Goal: Register for event/course

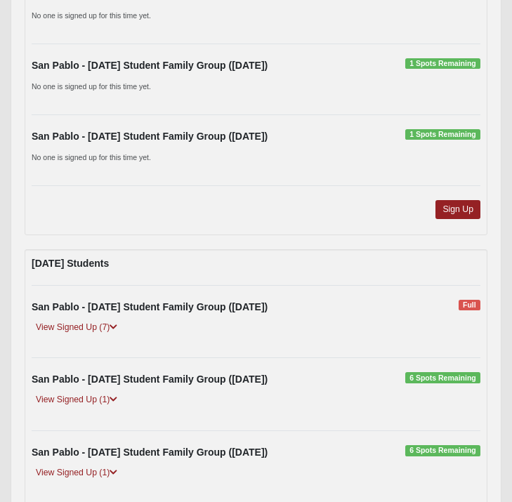
scroll to position [1918, 0]
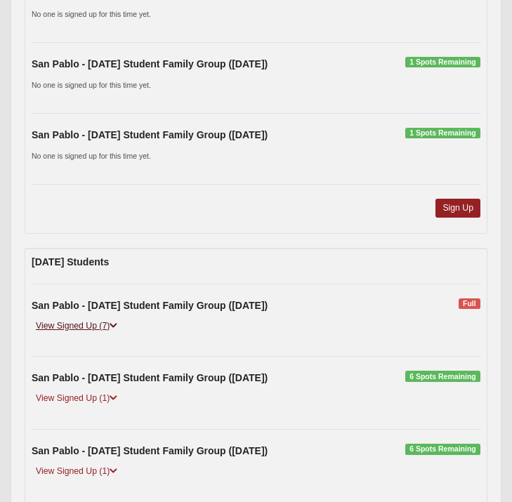
click at [82, 324] on link "View Signed Up (7)" at bounding box center [77, 326] width 90 height 15
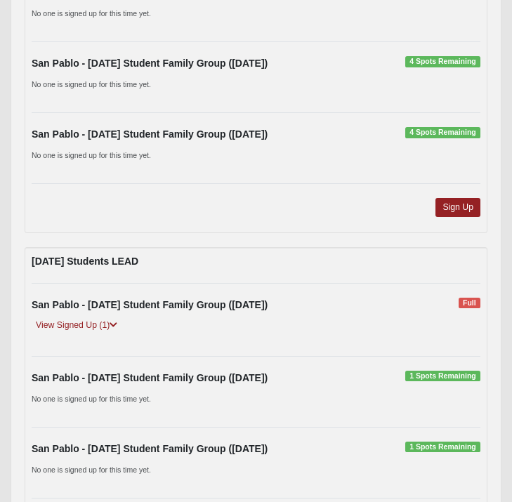
scroll to position [1533, 0]
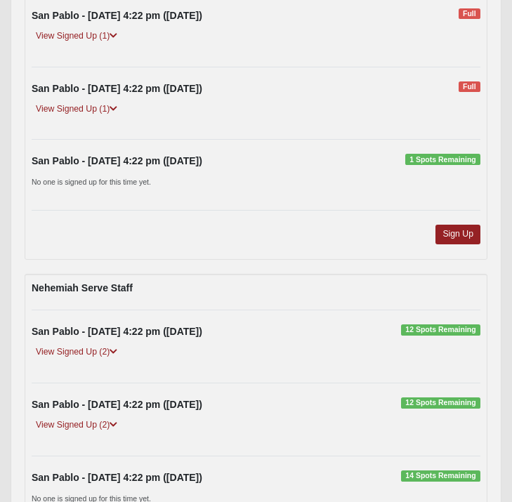
scroll to position [4998, 0]
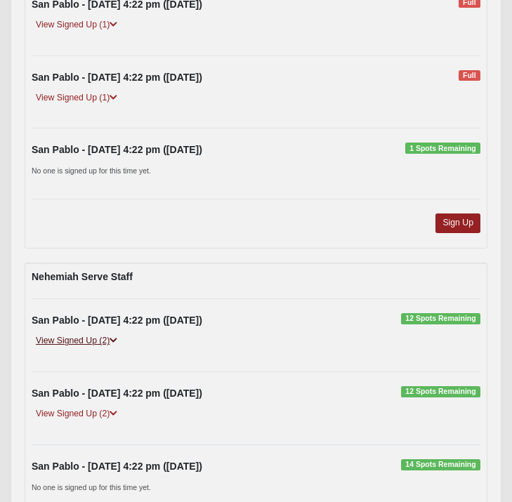
click at [82, 342] on link "View Signed Up (2)" at bounding box center [77, 340] width 90 height 15
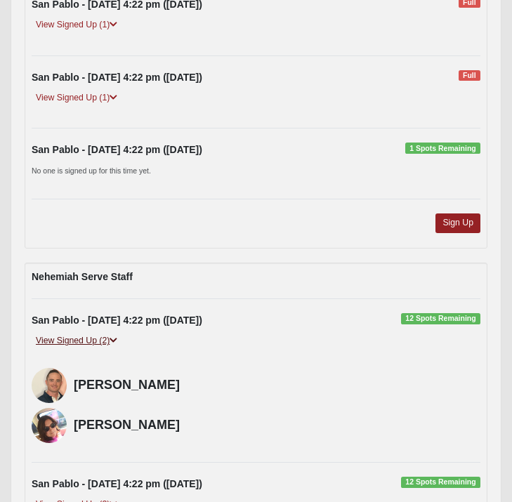
click at [74, 345] on link "View Signed Up (2)" at bounding box center [77, 340] width 90 height 15
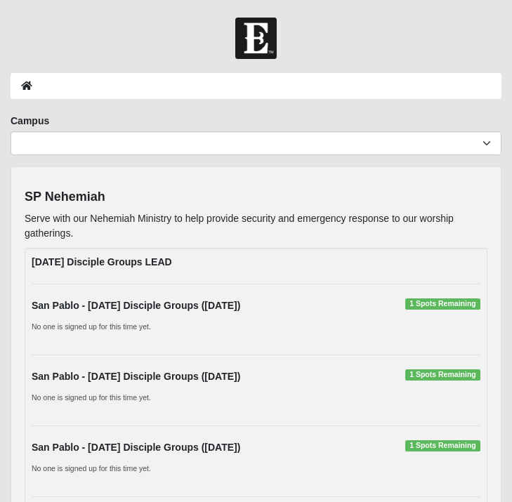
scroll to position [0, 0]
